Goal: Find specific page/section: Find specific page/section

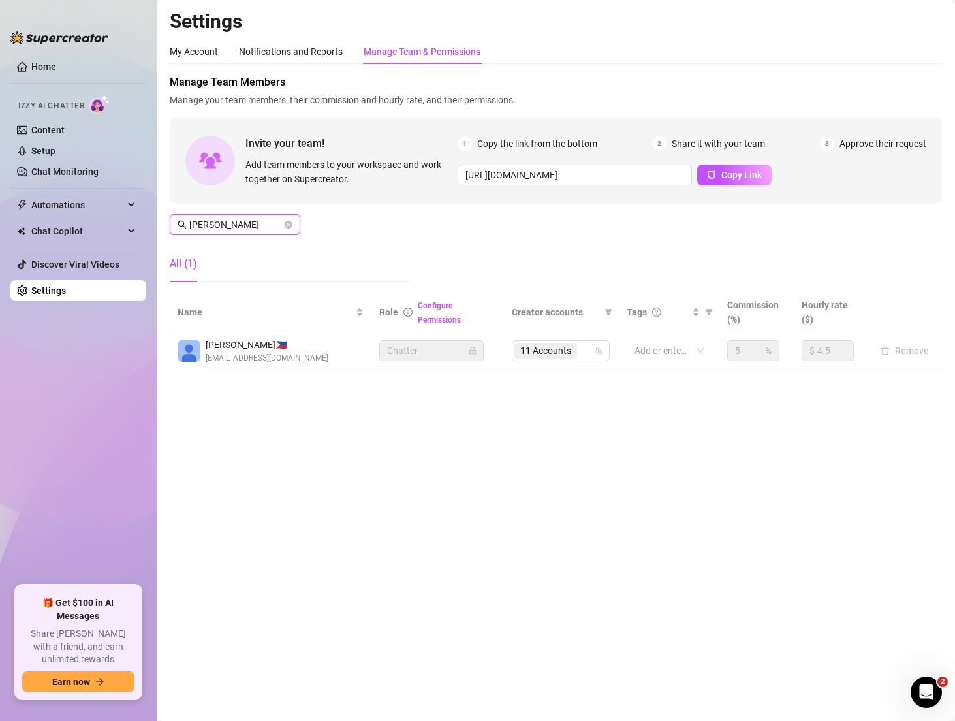
click at [217, 226] on input "[PERSON_NAME]" at bounding box center [235, 224] width 93 height 14
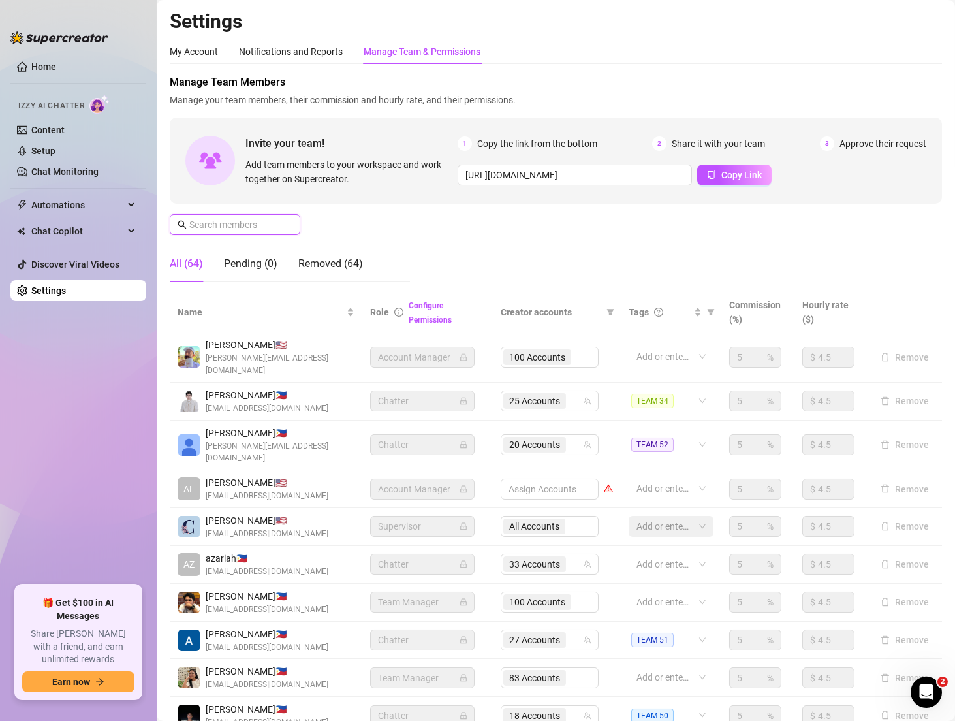
click at [230, 230] on input "text" at bounding box center [235, 224] width 93 height 14
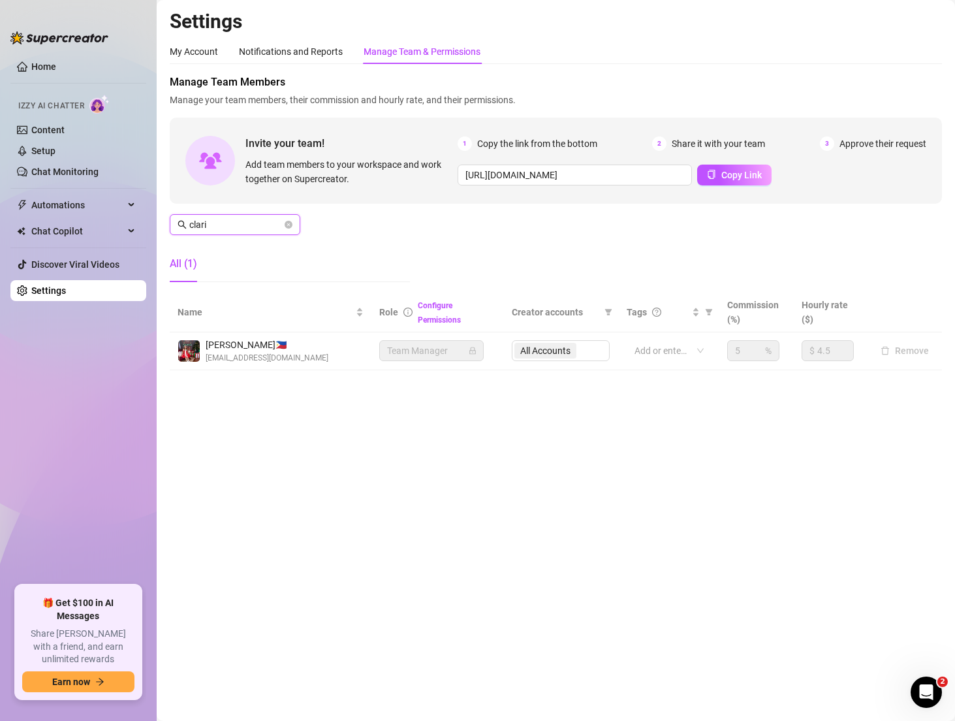
click at [476, 351] on icon "lock" at bounding box center [473, 351] width 8 height 8
click at [249, 225] on input "eman" at bounding box center [235, 224] width 93 height 14
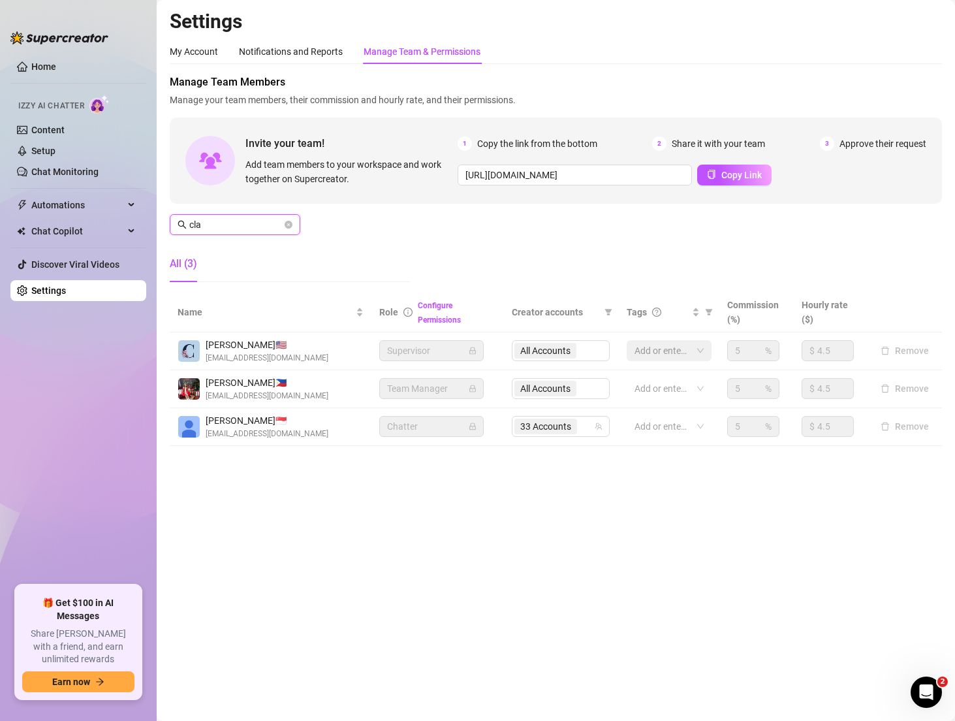
type input "clar"
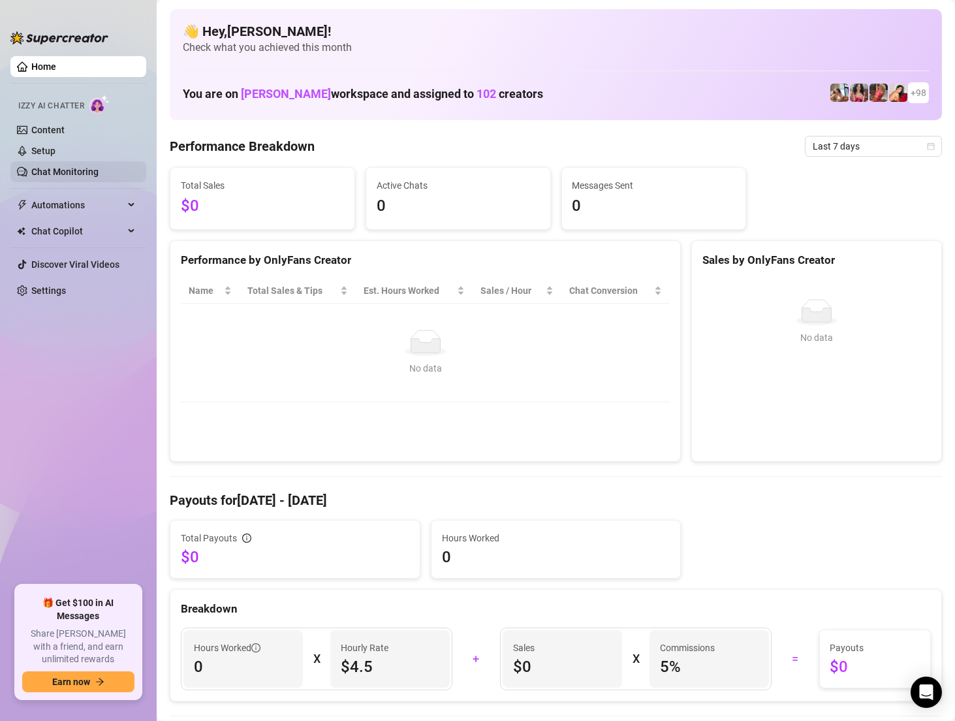
click at [71, 174] on link "Chat Monitoring" at bounding box center [64, 171] width 67 height 10
